Goal: Task Accomplishment & Management: Manage account settings

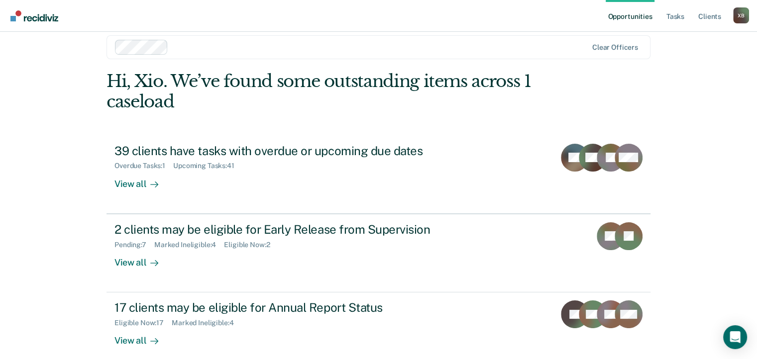
scroll to position [24, 0]
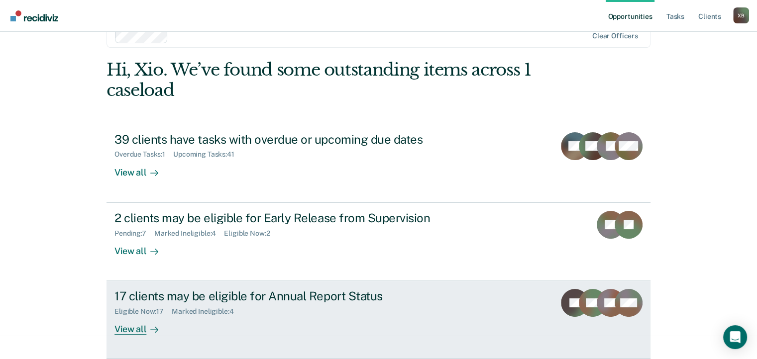
click at [133, 331] on div "View all" at bounding box center [142, 325] width 56 height 19
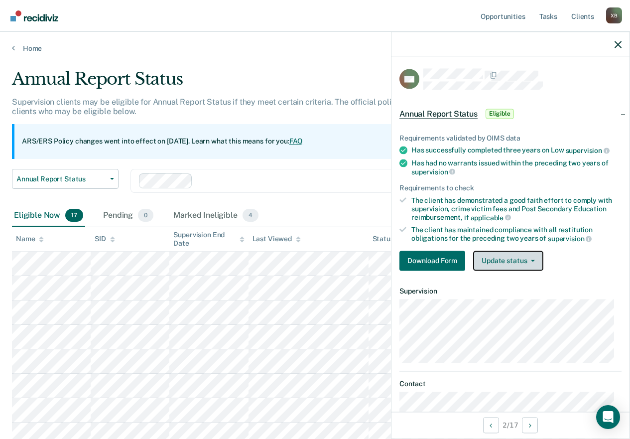
click at [520, 259] on button "Update status" at bounding box center [508, 260] width 70 height 20
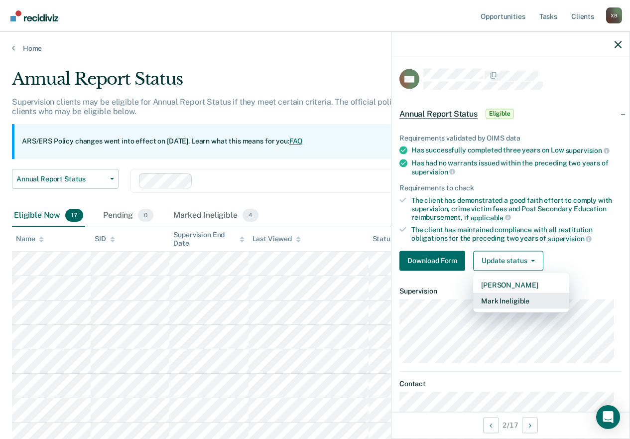
click at [497, 303] on button "Mark Ineligible" at bounding box center [521, 300] width 96 height 16
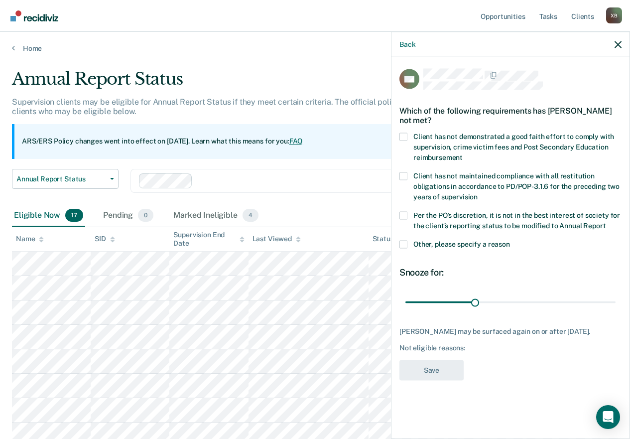
click at [405, 216] on span at bounding box center [403, 215] width 8 height 8
click at [605, 222] on input "Per the PO’s discretion, it is not in the best interest of society for the clie…" at bounding box center [605, 222] width 0 height 0
click at [401, 177] on span at bounding box center [403, 176] width 8 height 8
click at [477, 193] on input "Client has not maintained compliance with all restitution obligations in accord…" at bounding box center [477, 193] width 0 height 0
click at [405, 139] on span at bounding box center [403, 136] width 8 height 8
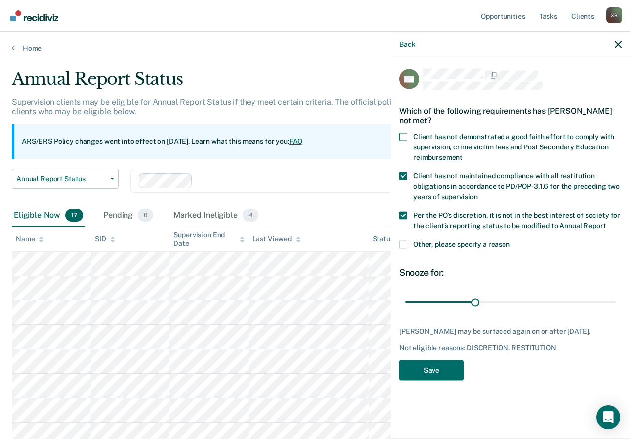
click at [462, 153] on input "Client has not demonstrated a good faith effort to comply with supervision, cri…" at bounding box center [462, 153] width 0 height 0
drag, startPoint x: 478, startPoint y: 302, endPoint x: 637, endPoint y: 303, distance: 158.3
type input "90"
click at [615, 303] on input "range" at bounding box center [510, 301] width 210 height 17
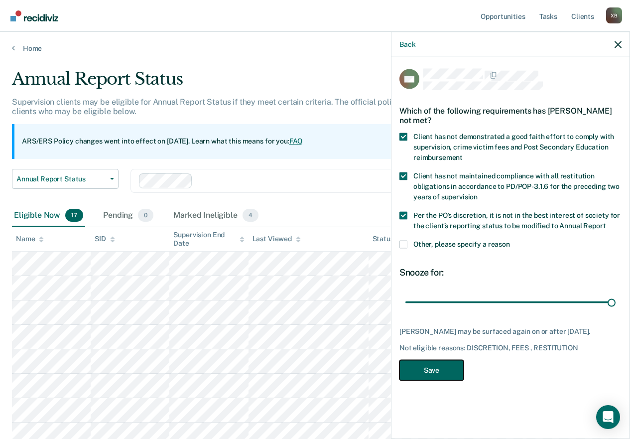
click at [458, 359] on button "Save" at bounding box center [431, 369] width 64 height 20
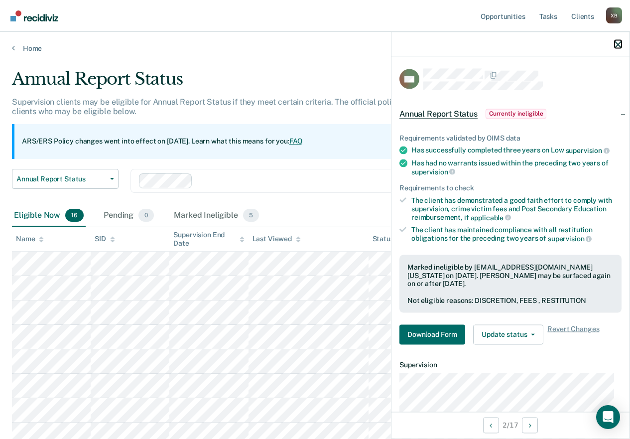
click at [615, 41] on icon "button" at bounding box center [617, 44] width 7 height 7
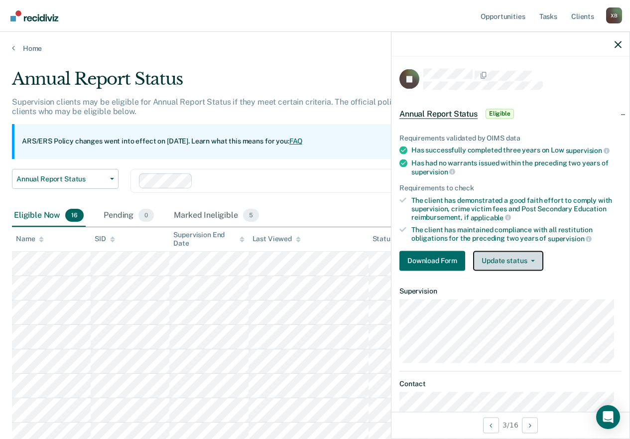
click at [530, 261] on button "Update status" at bounding box center [508, 260] width 70 height 20
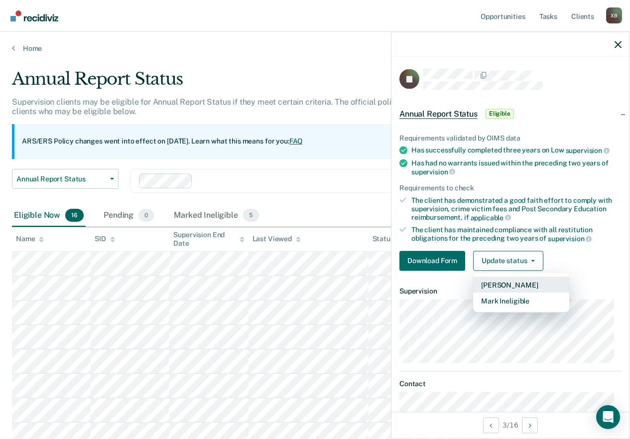
click at [505, 282] on button "[PERSON_NAME]" at bounding box center [521, 284] width 96 height 16
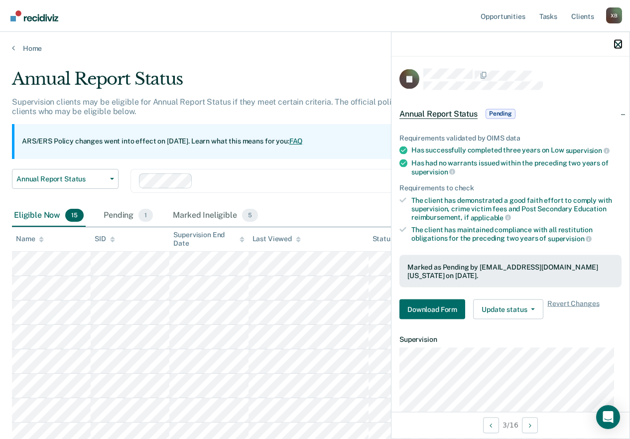
click at [619, 43] on icon "button" at bounding box center [617, 44] width 7 height 7
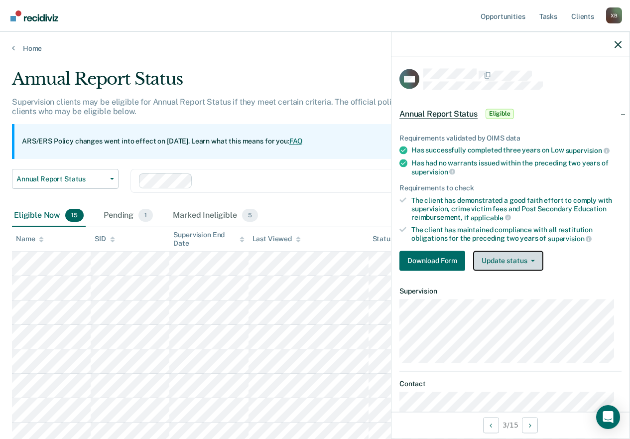
click at [496, 263] on button "Update status" at bounding box center [508, 260] width 70 height 20
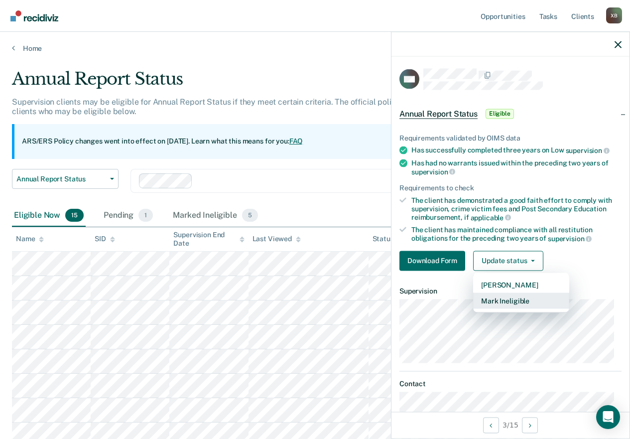
click at [500, 299] on button "Mark Ineligible" at bounding box center [521, 300] width 96 height 16
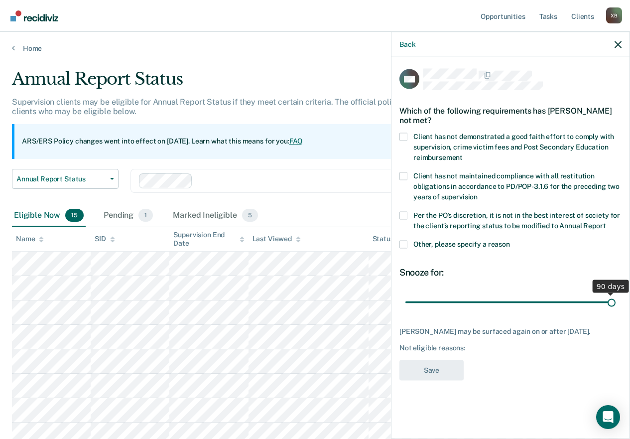
drag, startPoint x: 476, startPoint y: 301, endPoint x: 637, endPoint y: 302, distance: 160.3
type input "90"
click at [615, 302] on input "range" at bounding box center [510, 301] width 210 height 17
click at [406, 214] on span at bounding box center [403, 215] width 8 height 8
click at [605, 222] on input "Per the PO’s discretion, it is not in the best interest of society for the clie…" at bounding box center [605, 222] width 0 height 0
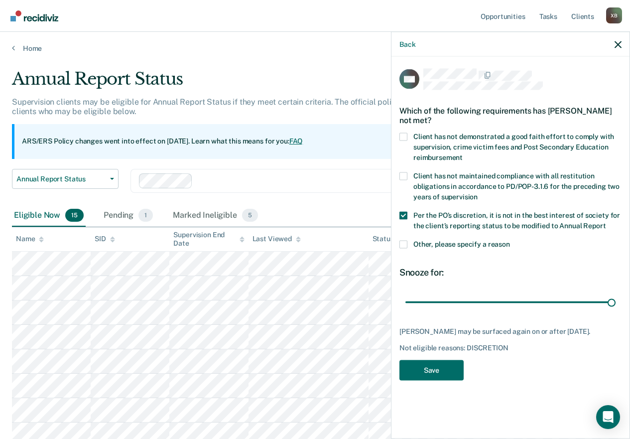
click at [406, 175] on span at bounding box center [403, 176] width 8 height 8
click at [477, 193] on input "Client has not maintained compliance with all restitution obligations in accord…" at bounding box center [477, 193] width 0 height 0
click at [404, 134] on span at bounding box center [403, 136] width 8 height 8
click at [462, 153] on input "Client has not demonstrated a good faith effort to comply with supervision, cri…" at bounding box center [462, 153] width 0 height 0
click at [436, 359] on button "Save" at bounding box center [431, 369] width 64 height 20
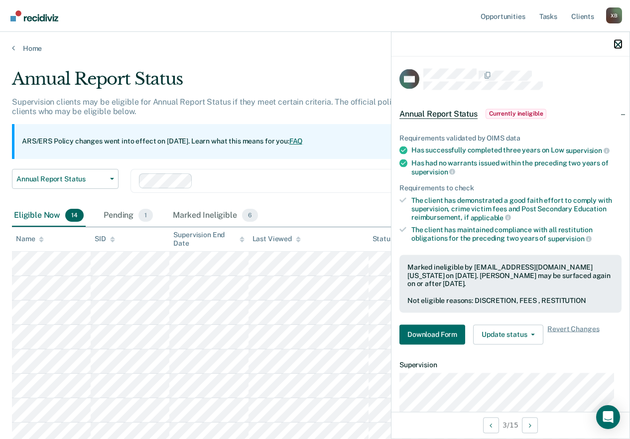
click at [620, 44] on icon "button" at bounding box center [617, 44] width 7 height 7
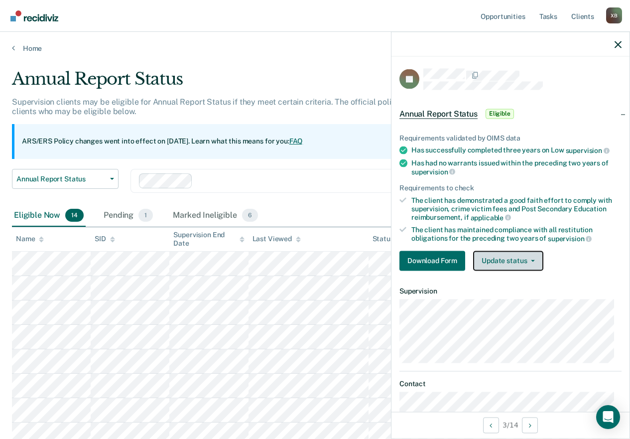
click at [521, 261] on button "Update status" at bounding box center [508, 260] width 70 height 20
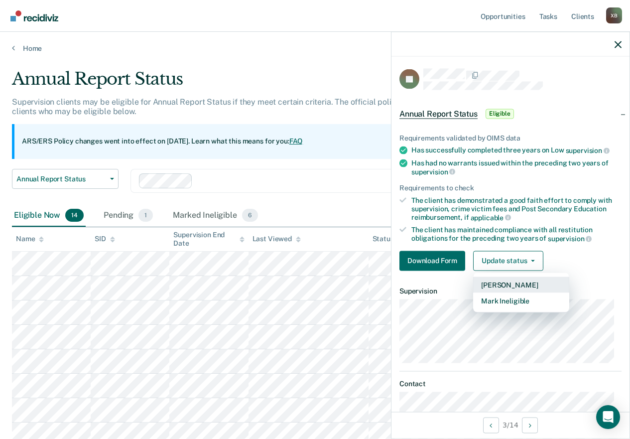
click at [510, 284] on button "[PERSON_NAME]" at bounding box center [521, 284] width 96 height 16
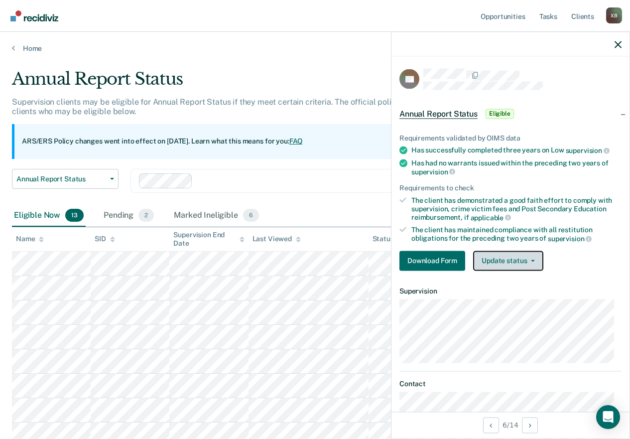
click at [508, 256] on button "Update status" at bounding box center [508, 260] width 70 height 20
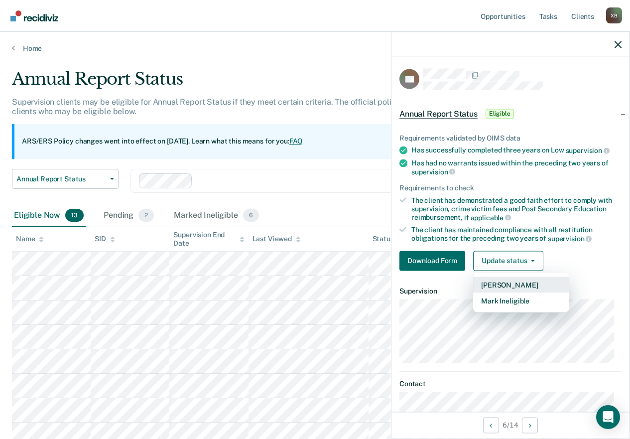
click at [496, 282] on button "[PERSON_NAME]" at bounding box center [521, 284] width 96 height 16
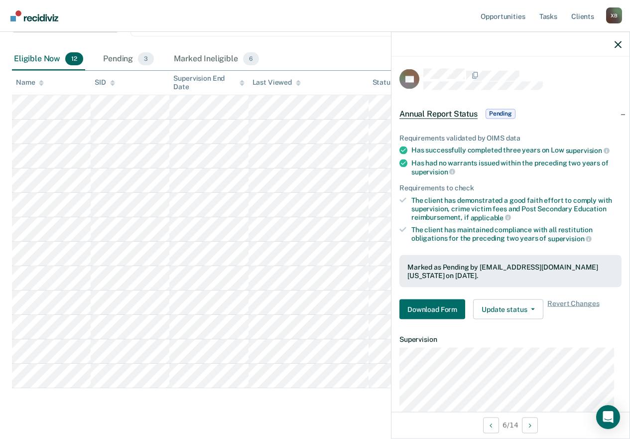
scroll to position [177, 0]
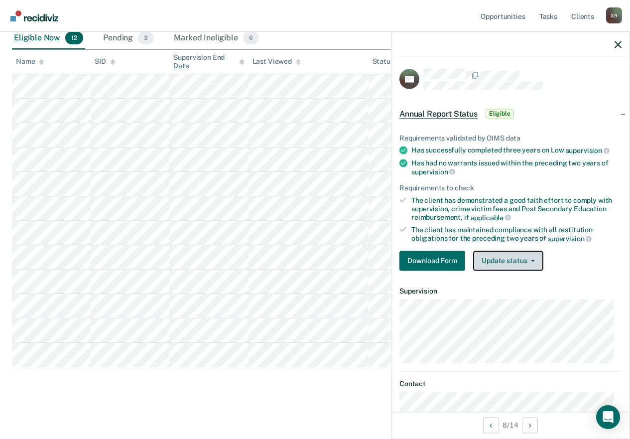
click at [517, 252] on button "Update status" at bounding box center [508, 260] width 70 height 20
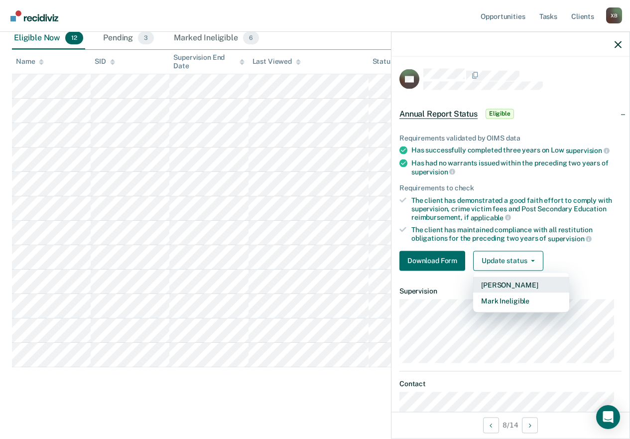
click at [516, 278] on button "[PERSON_NAME]" at bounding box center [521, 284] width 96 height 16
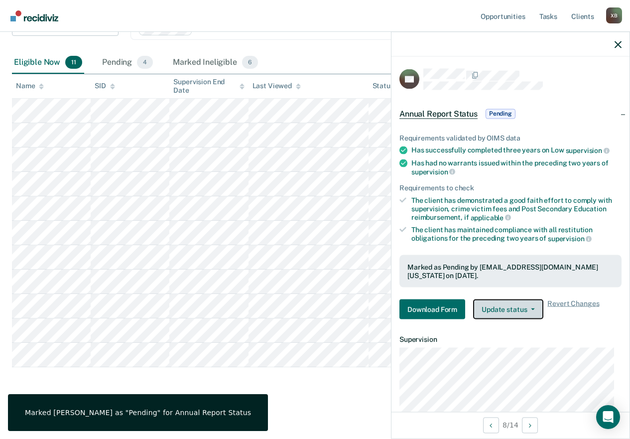
scroll to position [153, 0]
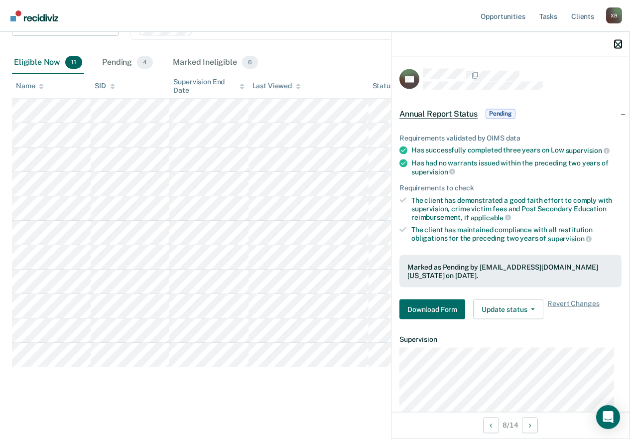
click at [619, 43] on icon "button" at bounding box center [617, 44] width 7 height 7
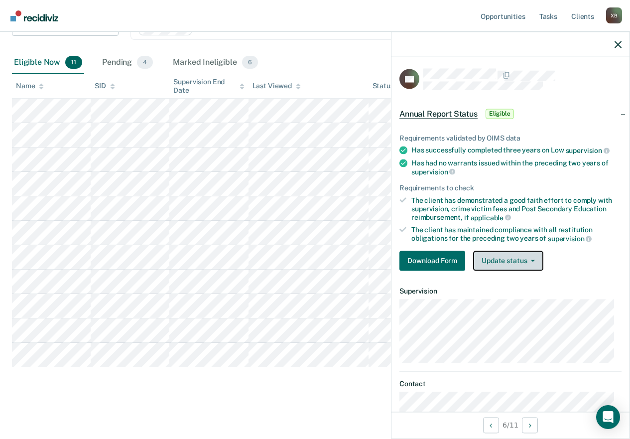
click at [505, 256] on button "Update status" at bounding box center [508, 260] width 70 height 20
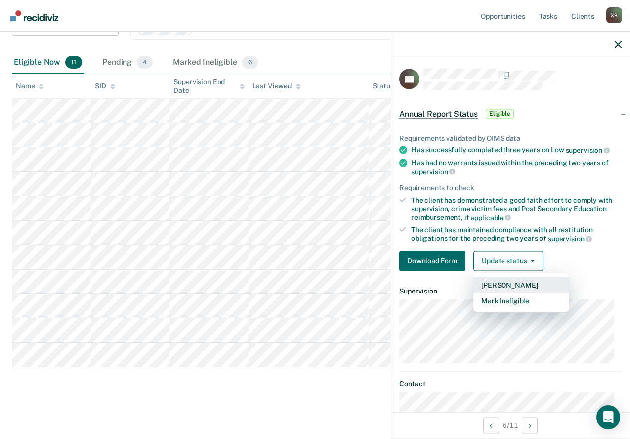
click at [496, 284] on button "[PERSON_NAME]" at bounding box center [521, 284] width 96 height 16
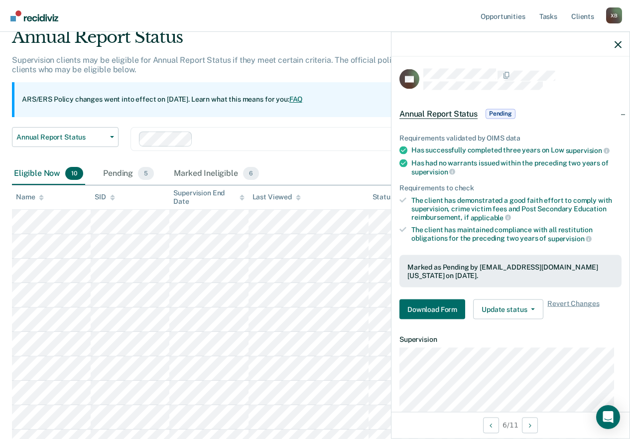
scroll to position [100, 0]
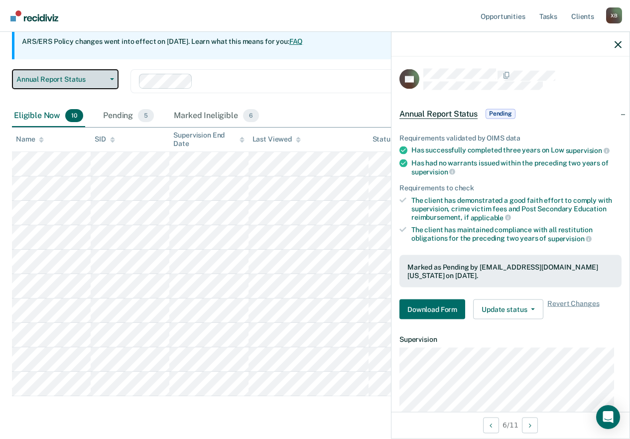
click at [101, 85] on button "Annual Report Status" at bounding box center [65, 79] width 107 height 20
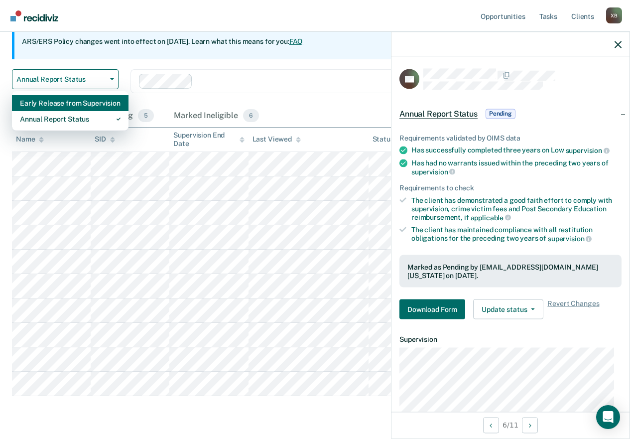
click at [74, 105] on div "Early Release from Supervision" at bounding box center [70, 103] width 101 height 16
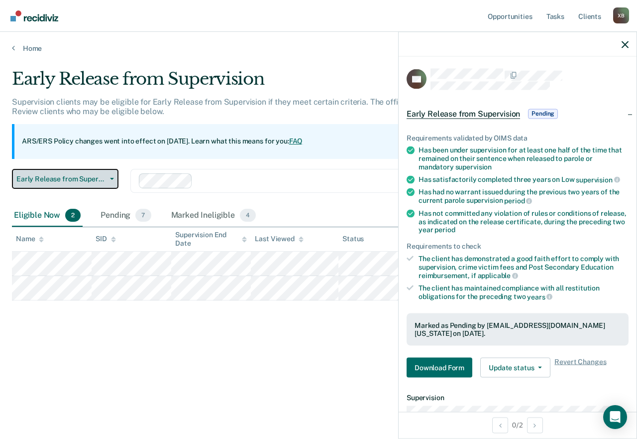
click at [100, 181] on span "Early Release from Supervision" at bounding box center [61, 179] width 90 height 8
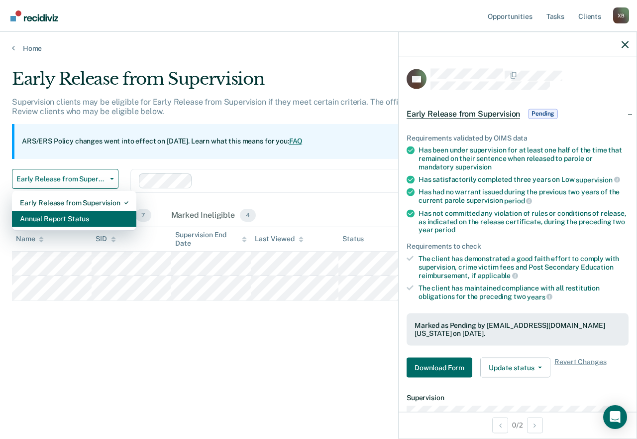
click at [88, 220] on div "Annual Report Status" at bounding box center [74, 219] width 109 height 16
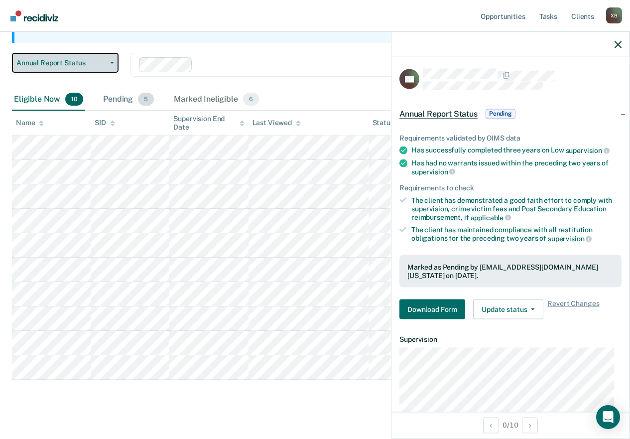
scroll to position [128, 0]
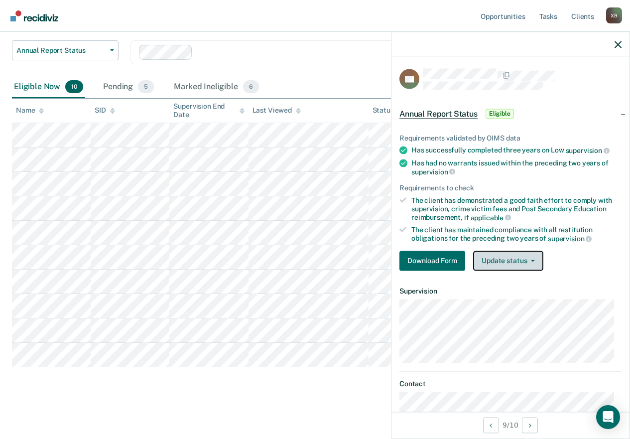
click at [519, 264] on button "Update status" at bounding box center [508, 260] width 70 height 20
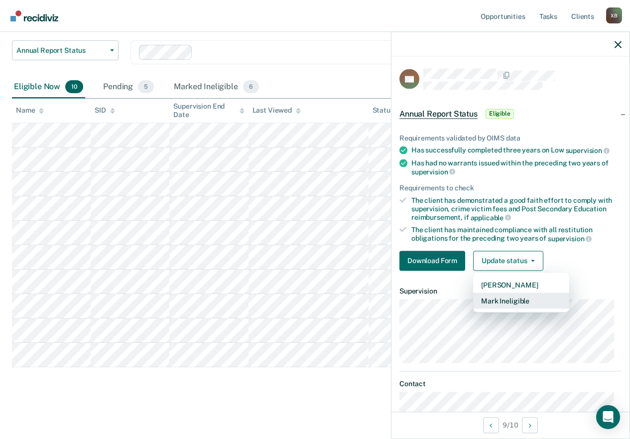
click at [496, 300] on button "Mark Ineligible" at bounding box center [521, 300] width 96 height 16
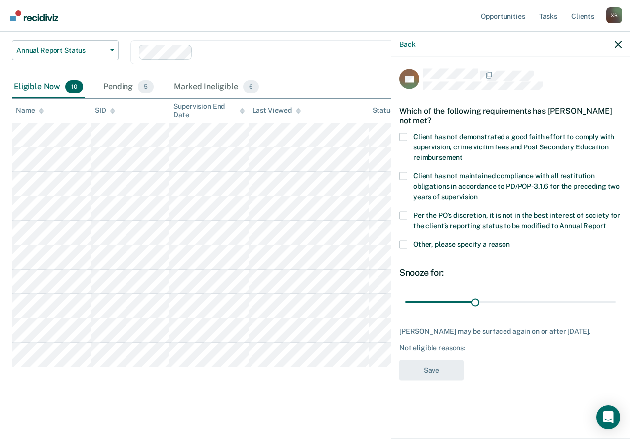
click at [396, 212] on div "BC Which of the following requirements has [PERSON_NAME] not met? Client has no…" at bounding box center [510, 246] width 238 height 379
click at [411, 173] on label "Client has not maintained compliance with all restitution obligations in accord…" at bounding box center [510, 187] width 222 height 31
click at [477, 193] on input "Client has not maintained compliance with all restitution obligations in accord…" at bounding box center [477, 193] width 0 height 0
click at [400, 136] on div "BC Which of the following requirements has [PERSON_NAME] not met? Client has no…" at bounding box center [510, 246] width 238 height 379
click at [403, 138] on span at bounding box center [403, 136] width 8 height 8
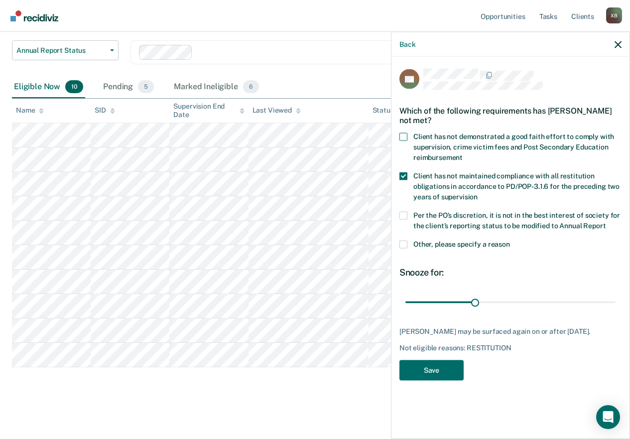
click at [462, 153] on input "Client has not demonstrated a good faith effort to comply with supervision, cri…" at bounding box center [462, 153] width 0 height 0
click at [404, 219] on label "Per the PO’s discretion, it is not in the best interest of society for the clie…" at bounding box center [510, 221] width 222 height 21
click at [605, 222] on input "Per the PO’s discretion, it is not in the best interest of society for the clie…" at bounding box center [605, 222] width 0 height 0
drag, startPoint x: 476, startPoint y: 301, endPoint x: 605, endPoint y: 299, distance: 128.9
click at [605, 299] on input "range" at bounding box center [510, 301] width 210 height 17
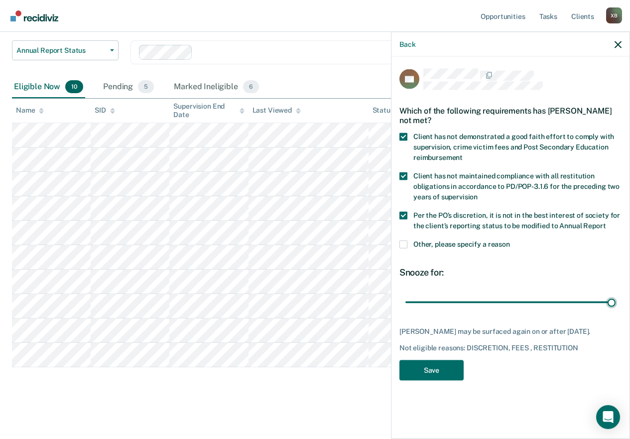
drag, startPoint x: 605, startPoint y: 301, endPoint x: 624, endPoint y: 298, distance: 18.7
type input "90"
click at [615, 299] on input "range" at bounding box center [510, 301] width 210 height 17
click at [450, 359] on button "Save" at bounding box center [431, 369] width 64 height 20
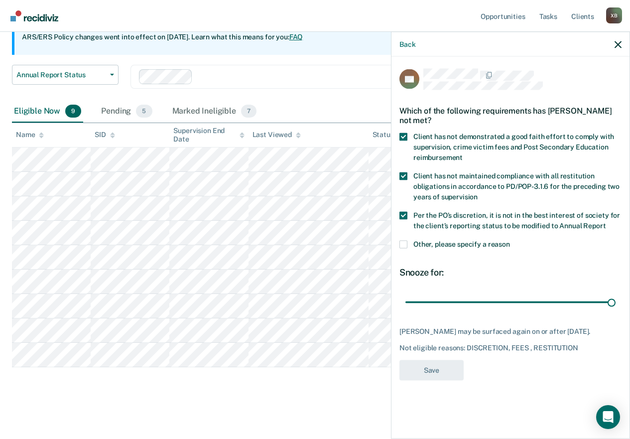
scroll to position [104, 0]
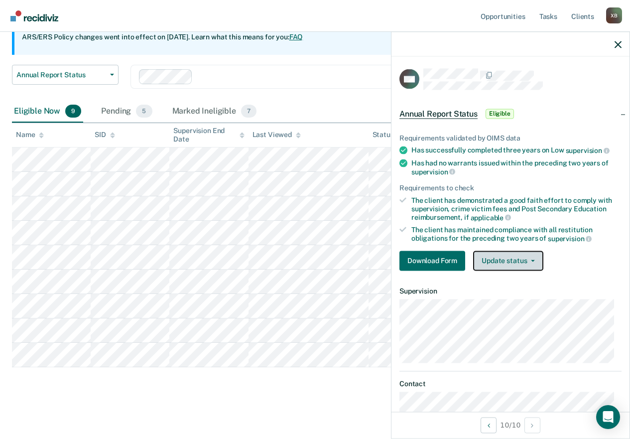
click at [494, 257] on button "Update status" at bounding box center [508, 260] width 70 height 20
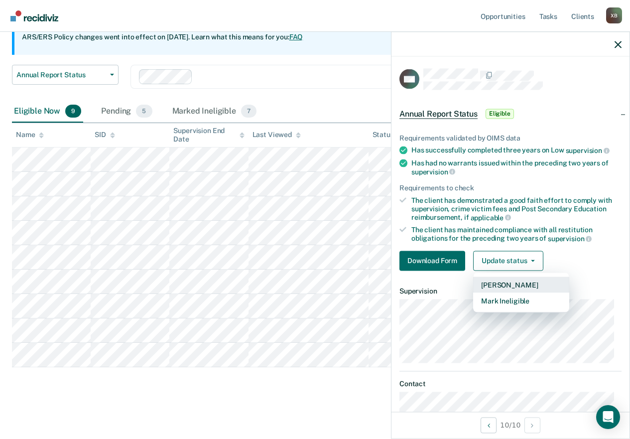
click at [499, 283] on button "[PERSON_NAME]" at bounding box center [521, 284] width 96 height 16
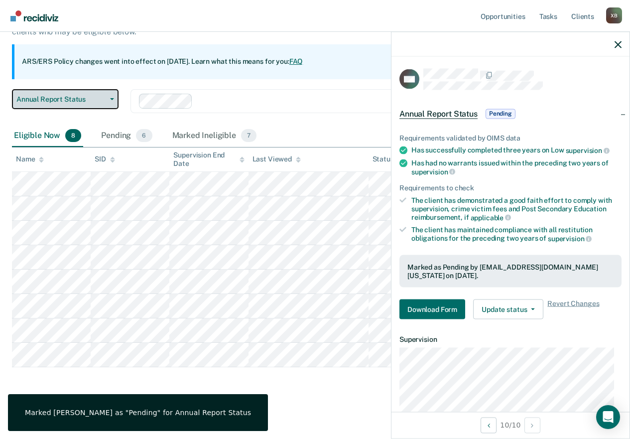
click at [90, 95] on span "Annual Report Status" at bounding box center [61, 99] width 90 height 8
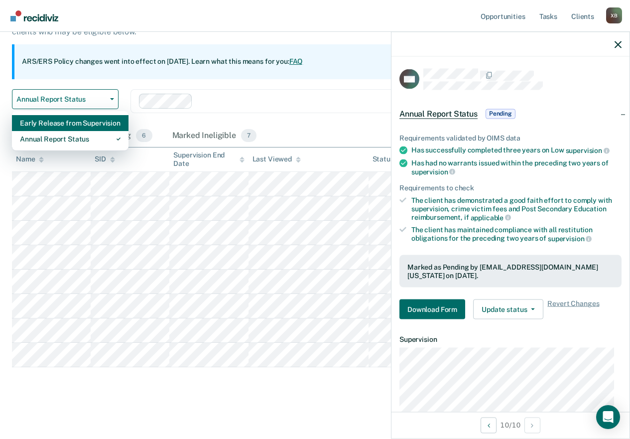
click at [87, 125] on div "Early Release from Supervision" at bounding box center [70, 123] width 101 height 16
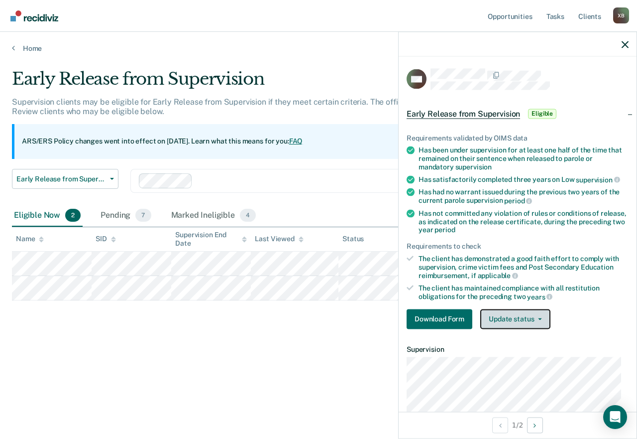
click at [523, 320] on button "Update status" at bounding box center [515, 319] width 70 height 20
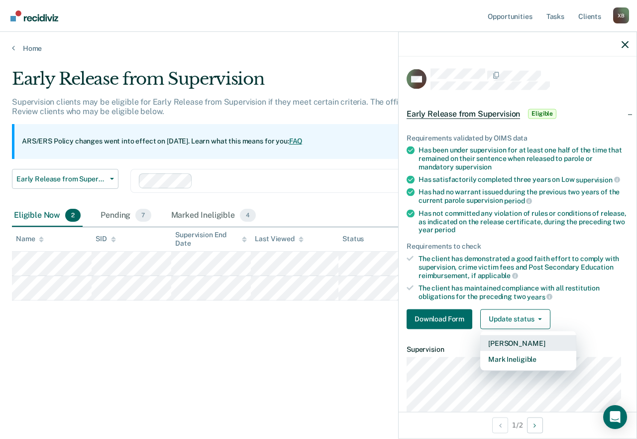
click at [508, 343] on button "[PERSON_NAME]" at bounding box center [528, 343] width 96 height 16
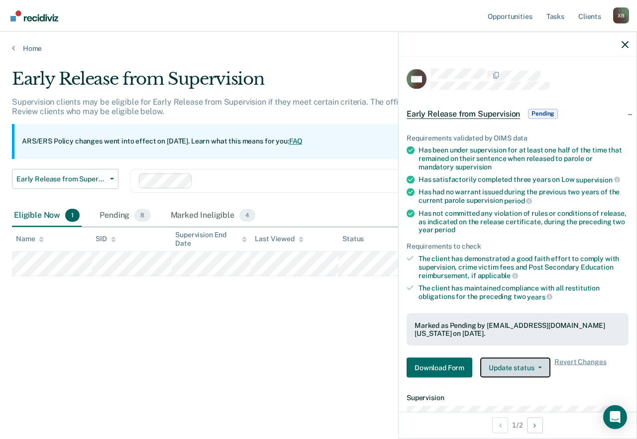
click at [523, 359] on button "Update status" at bounding box center [515, 367] width 70 height 20
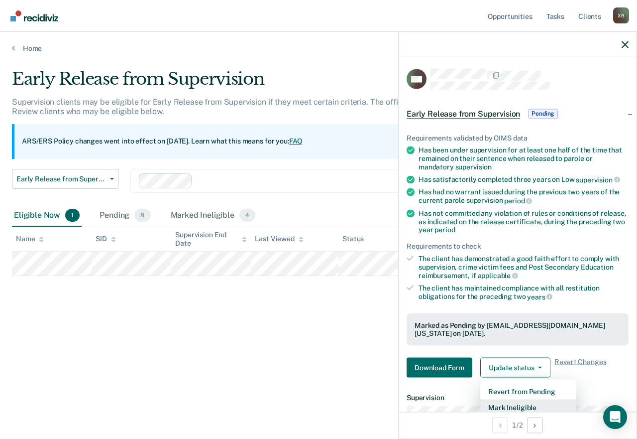
scroll to position [2, 0]
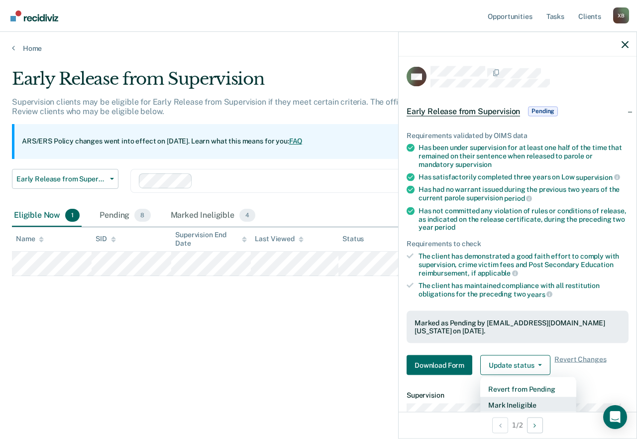
click at [517, 359] on button "Mark Ineligible" at bounding box center [528, 405] width 96 height 16
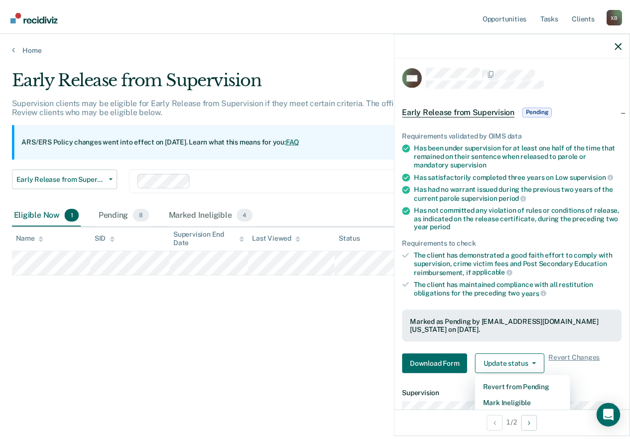
scroll to position [0, 0]
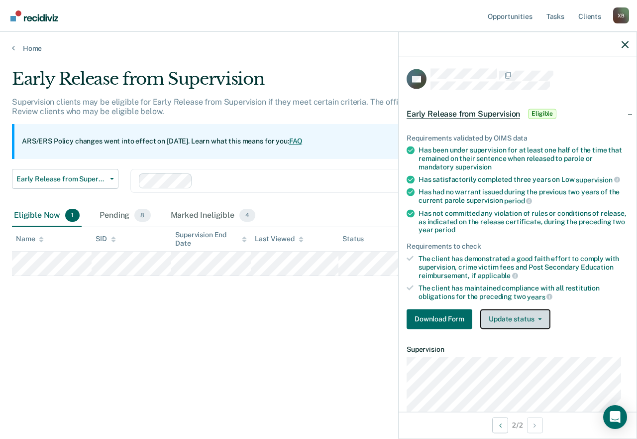
click at [508, 321] on button "Update status" at bounding box center [515, 319] width 70 height 20
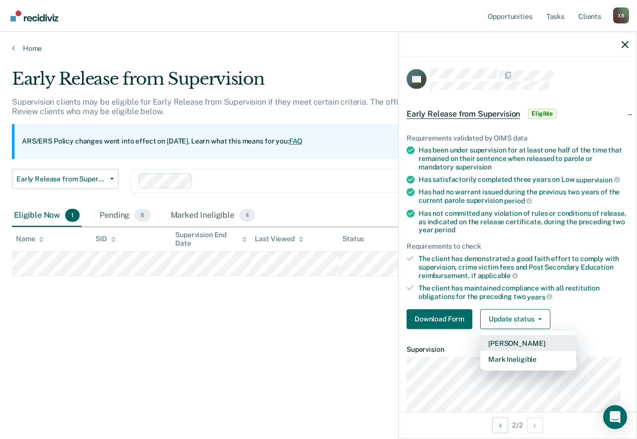
click at [501, 342] on button "[PERSON_NAME]" at bounding box center [528, 343] width 96 height 16
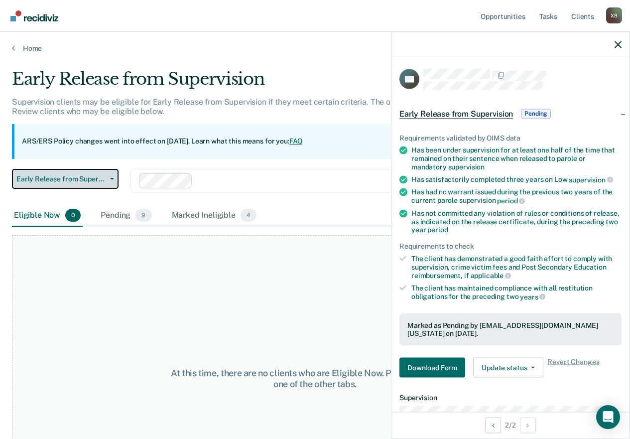
click at [66, 172] on button "Early Release from Supervision" at bounding box center [65, 179] width 107 height 20
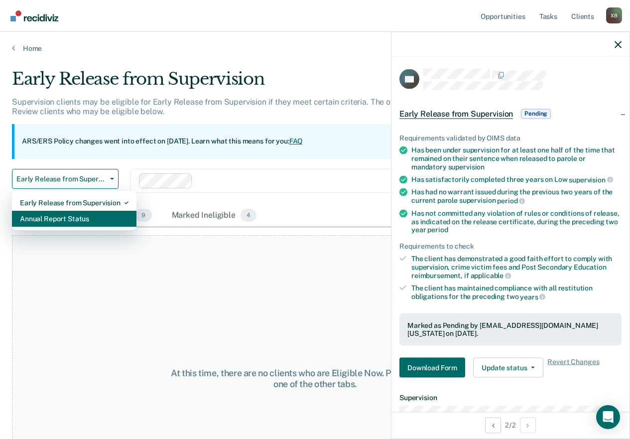
click at [56, 216] on div "Annual Report Status" at bounding box center [74, 219] width 109 height 16
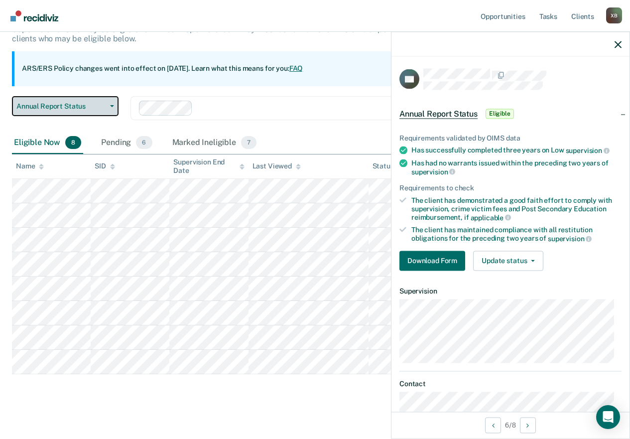
scroll to position [80, 0]
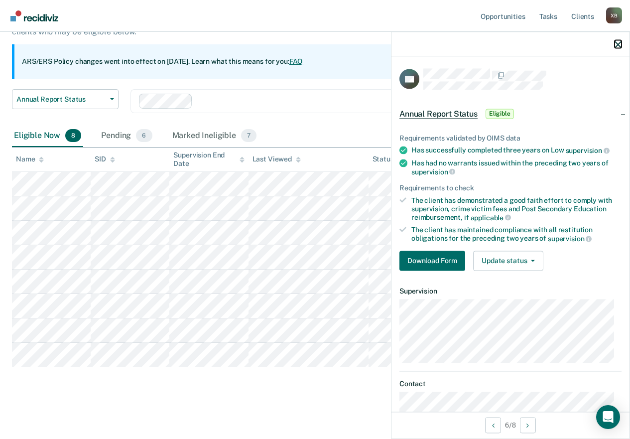
click at [617, 46] on icon "button" at bounding box center [617, 44] width 7 height 7
click at [517, 264] on button "Update status" at bounding box center [508, 260] width 70 height 20
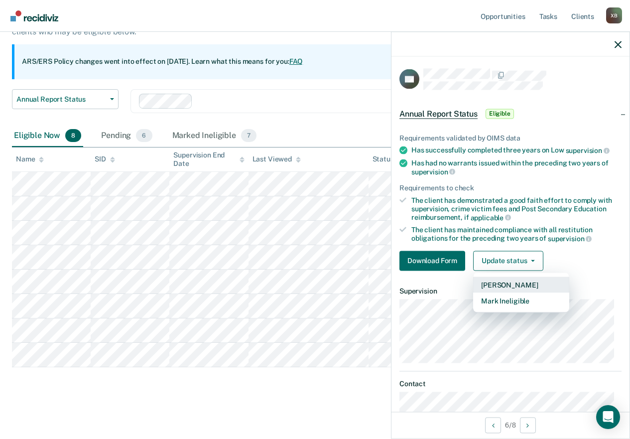
click at [502, 283] on button "[PERSON_NAME]" at bounding box center [521, 284] width 96 height 16
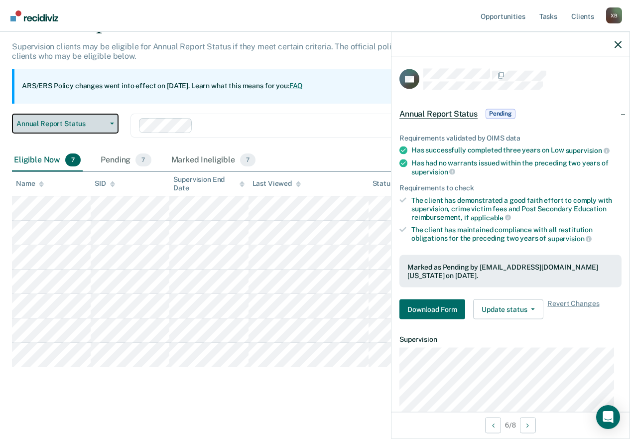
click at [78, 125] on span "Annual Report Status" at bounding box center [61, 123] width 90 height 8
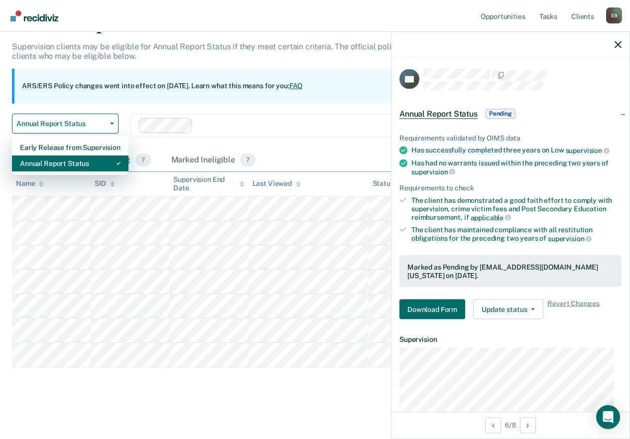
click at [71, 158] on div "Annual Report Status" at bounding box center [70, 163] width 101 height 16
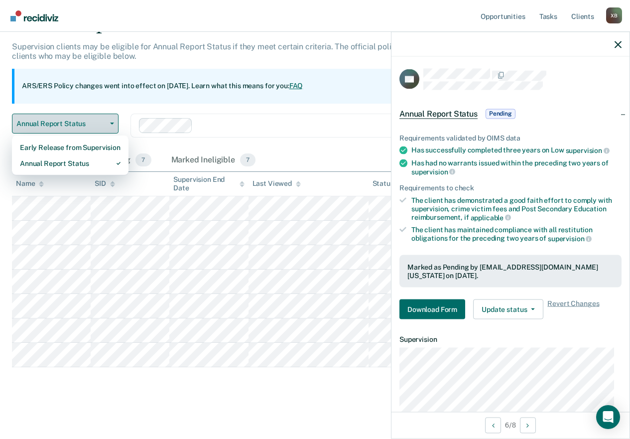
scroll to position [0, 0]
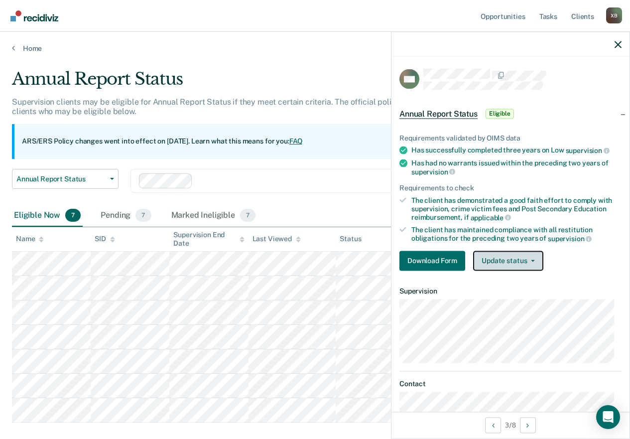
click at [491, 258] on button "Update status" at bounding box center [508, 260] width 70 height 20
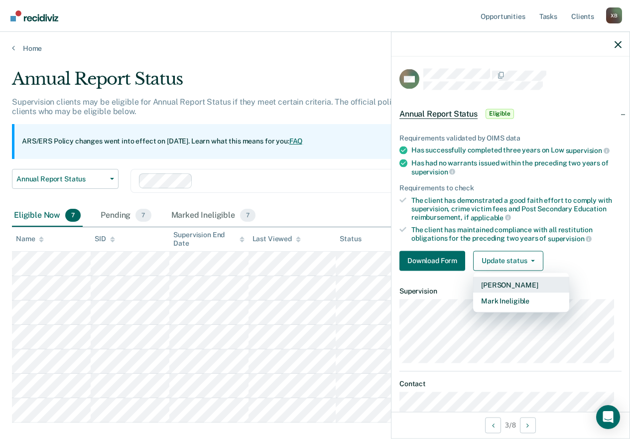
click at [489, 284] on button "[PERSON_NAME]" at bounding box center [521, 284] width 96 height 16
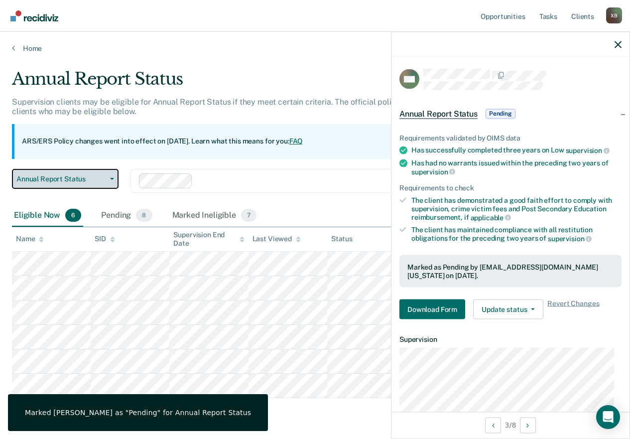
click at [100, 179] on span "Annual Report Status" at bounding box center [61, 179] width 90 height 8
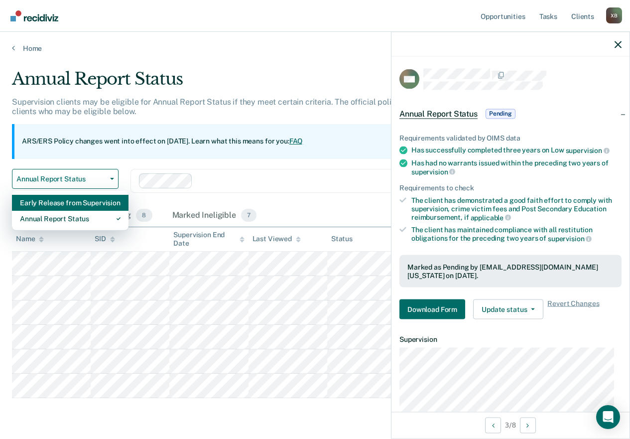
click at [85, 204] on div "Early Release from Supervision" at bounding box center [70, 203] width 101 height 16
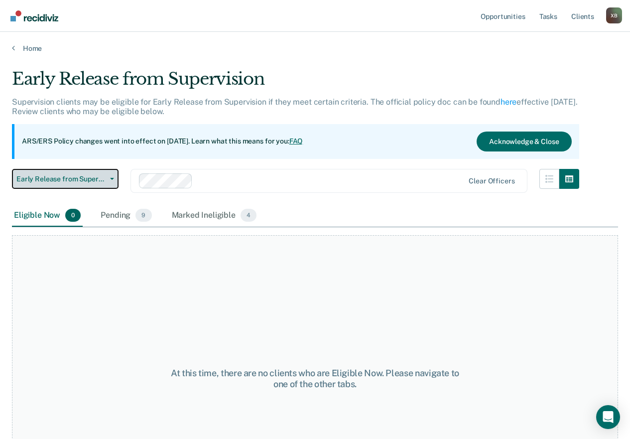
click at [62, 179] on span "Early Release from Supervision" at bounding box center [61, 179] width 90 height 8
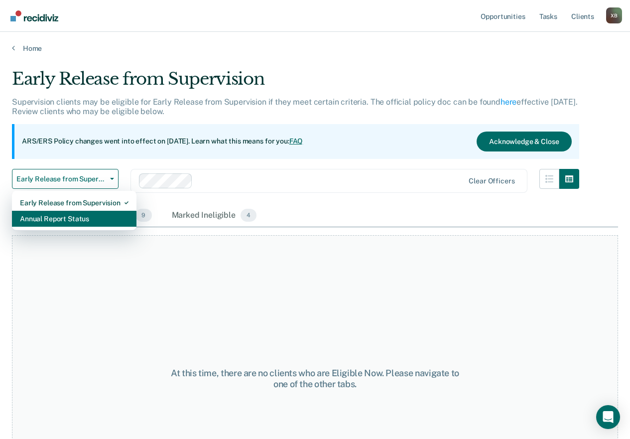
click at [79, 222] on div "Annual Report Status" at bounding box center [74, 219] width 109 height 16
